Goal: Check status: Check status

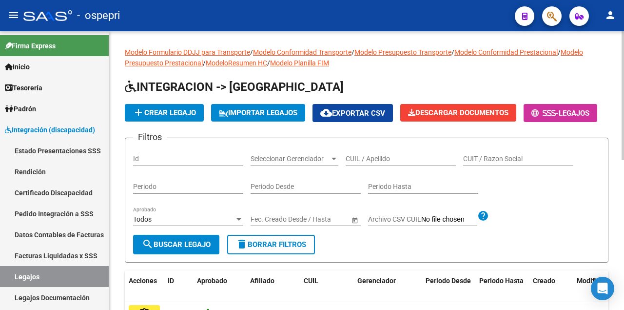
scroll to position [40, 0]
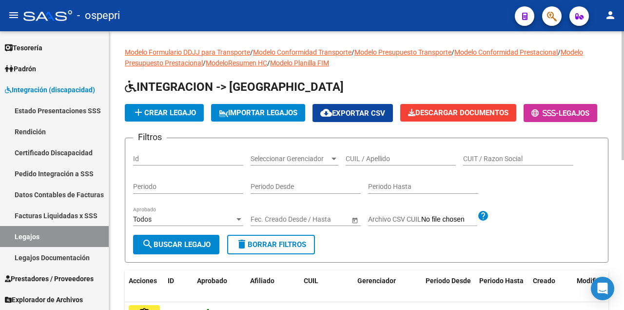
click at [383, 163] on input "CUIL / Apellido" at bounding box center [401, 159] width 110 height 8
paste input "56605917"
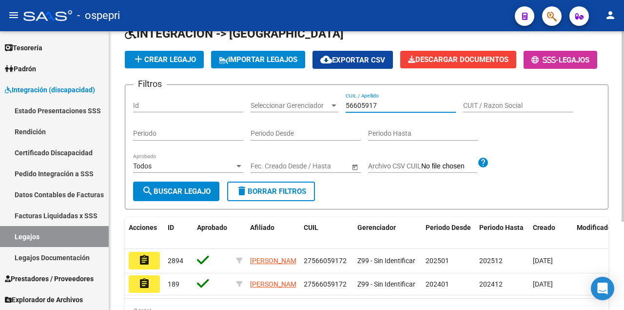
scroll to position [129, 0]
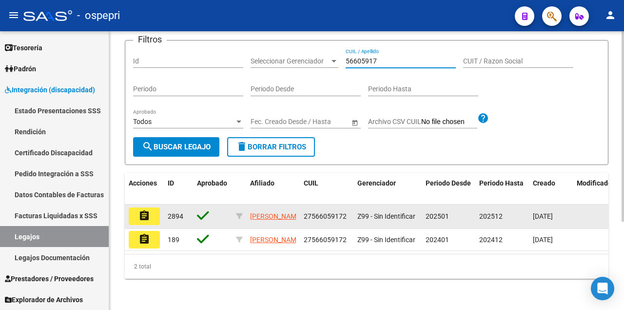
type input "56605917"
click at [147, 210] on mat-icon "assignment" at bounding box center [145, 216] width 12 height 12
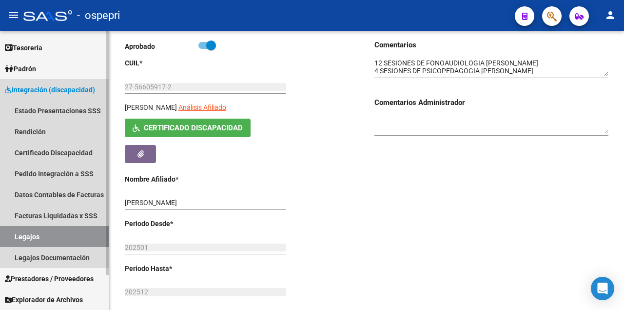
click at [54, 235] on link "Legajos" at bounding box center [54, 236] width 109 height 21
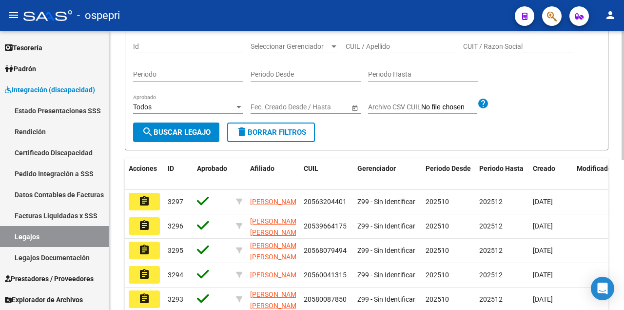
scroll to position [98, 0]
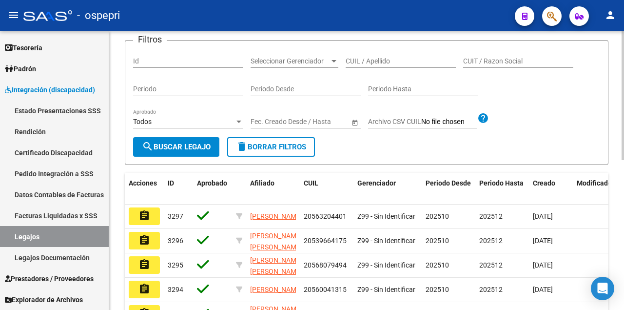
click at [385, 65] on input "CUIL / Apellido" at bounding box center [401, 61] width 110 height 8
paste input "55634914"
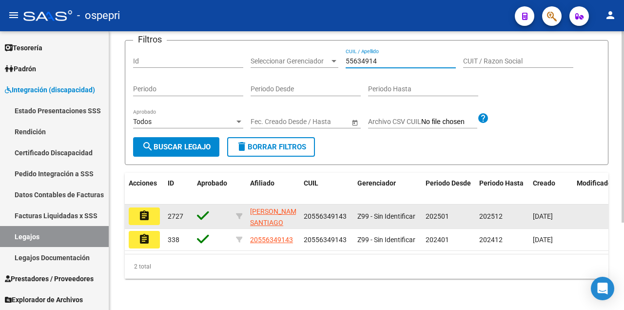
type input "55634914"
click at [141, 221] on mat-icon "assignment" at bounding box center [145, 216] width 12 height 12
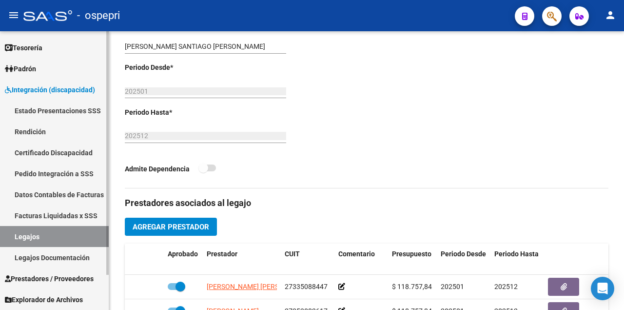
scroll to position [227, 0]
